Goal: Information Seeking & Learning: Learn about a topic

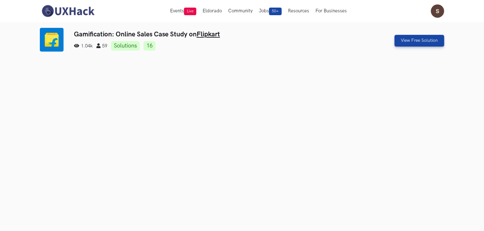
click at [318, 42] on ul "1.04k 59 Solutions 16" at bounding box center [208, 45] width 268 height 9
drag, startPoint x: 230, startPoint y: 34, endPoint x: 73, endPoint y: 28, distance: 156.4
click at [73, 28] on div "Gamification: Online Sales Case Study on Flipkart 1.04k 59 Solutions 16 View Fr…" at bounding box center [242, 40] width 405 height 25
copy h3 "Gamification: Online Sales Case Study on Flipkart"
